Goal: Task Accomplishment & Management: Complete application form

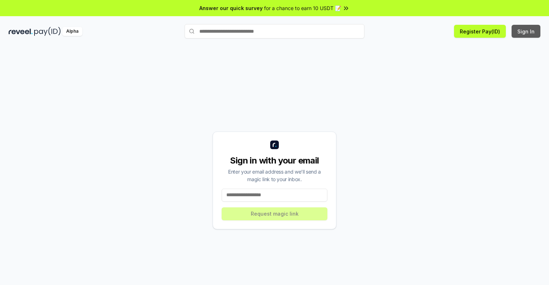
click at [526, 31] on button "Sign In" at bounding box center [525, 31] width 29 height 13
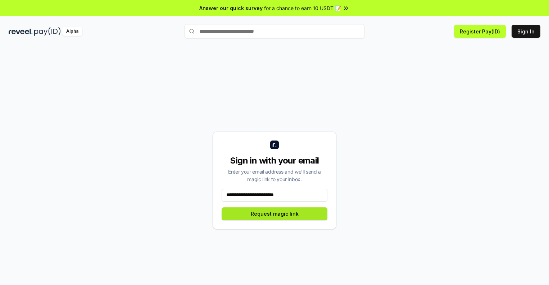
type input "**********"
click at [274, 214] on button "Request magic link" at bounding box center [275, 213] width 106 height 13
